Goal: Find contact information: Find contact information

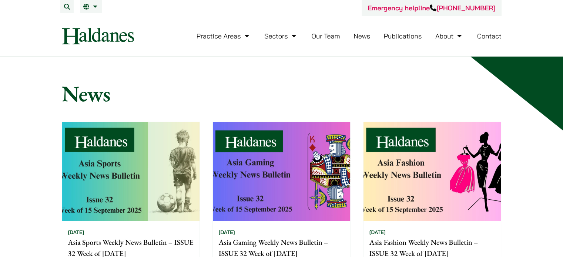
click at [115, 38] on img at bounding box center [98, 36] width 72 height 17
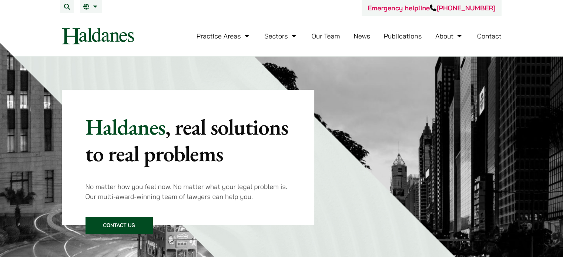
click at [121, 40] on img at bounding box center [98, 36] width 72 height 17
click at [490, 38] on link "Contact" at bounding box center [489, 36] width 24 height 9
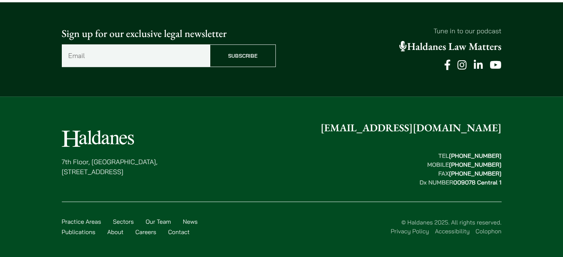
scroll to position [613, 0]
